Goal: Find specific page/section: Find specific page/section

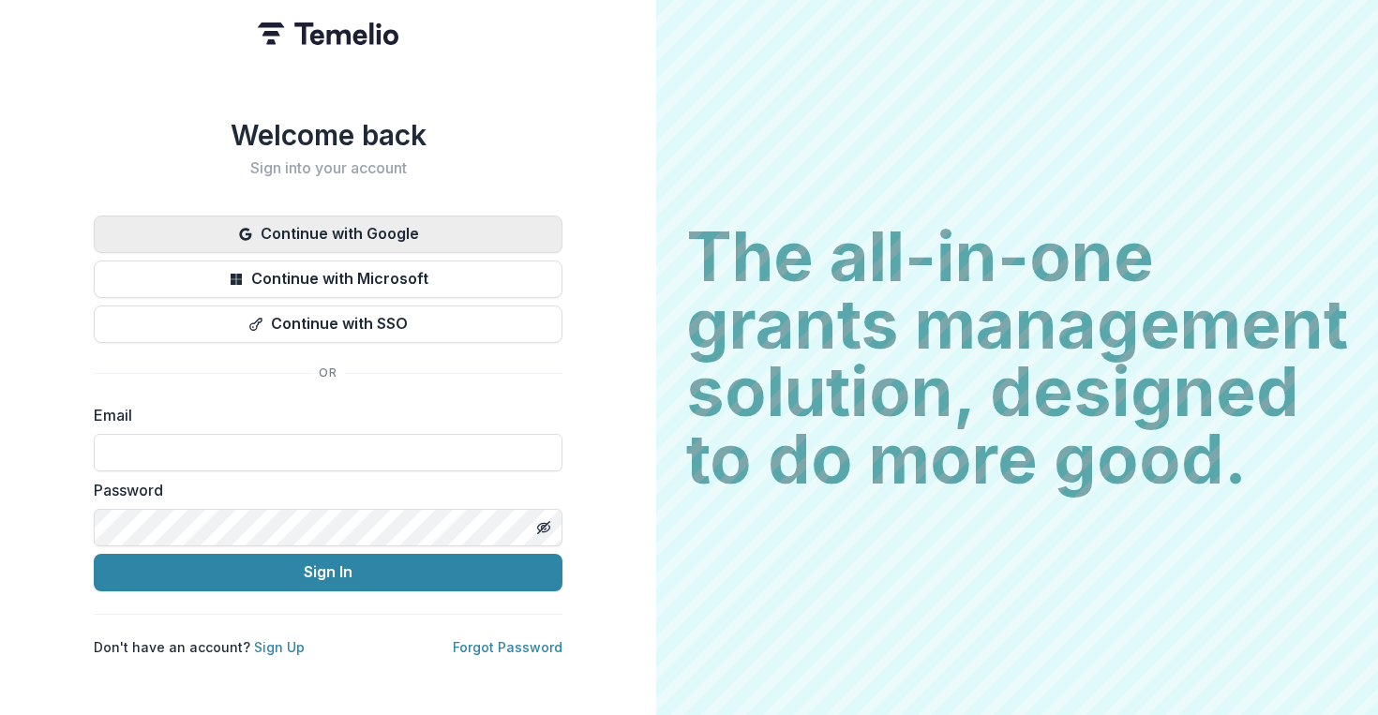
click at [442, 242] on button "Continue with Google" at bounding box center [328, 234] width 469 height 37
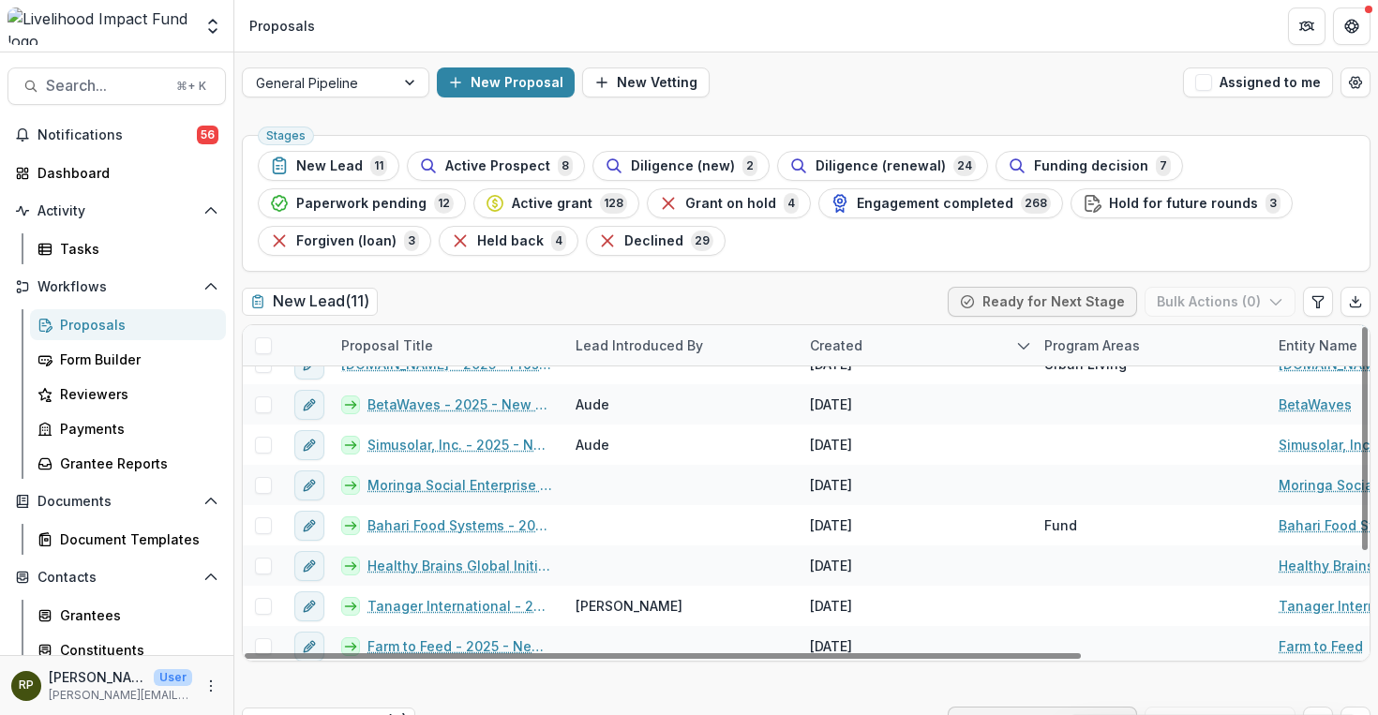
scroll to position [149, 0]
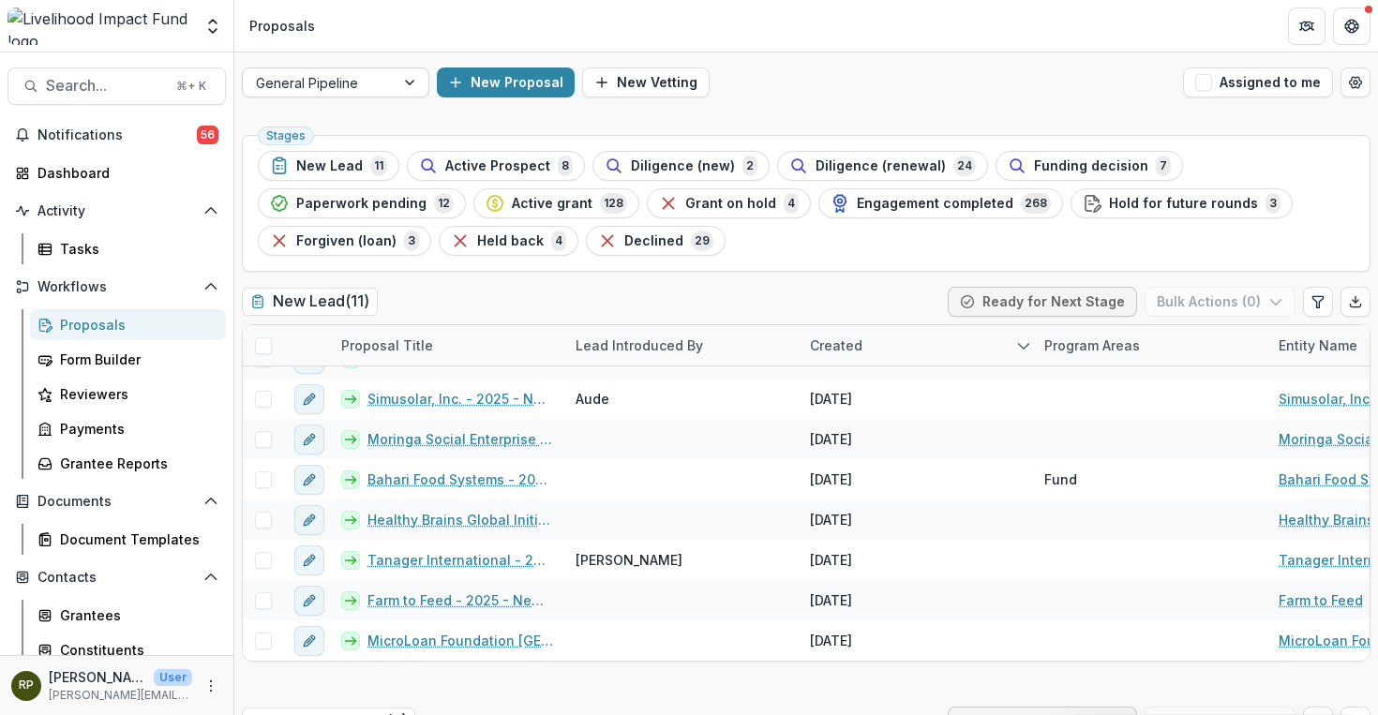
click at [411, 84] on div at bounding box center [412, 82] width 34 height 28
click at [600, 198] on span "128" at bounding box center [613, 203] width 27 height 21
